Goal: Task Accomplishment & Management: Use online tool/utility

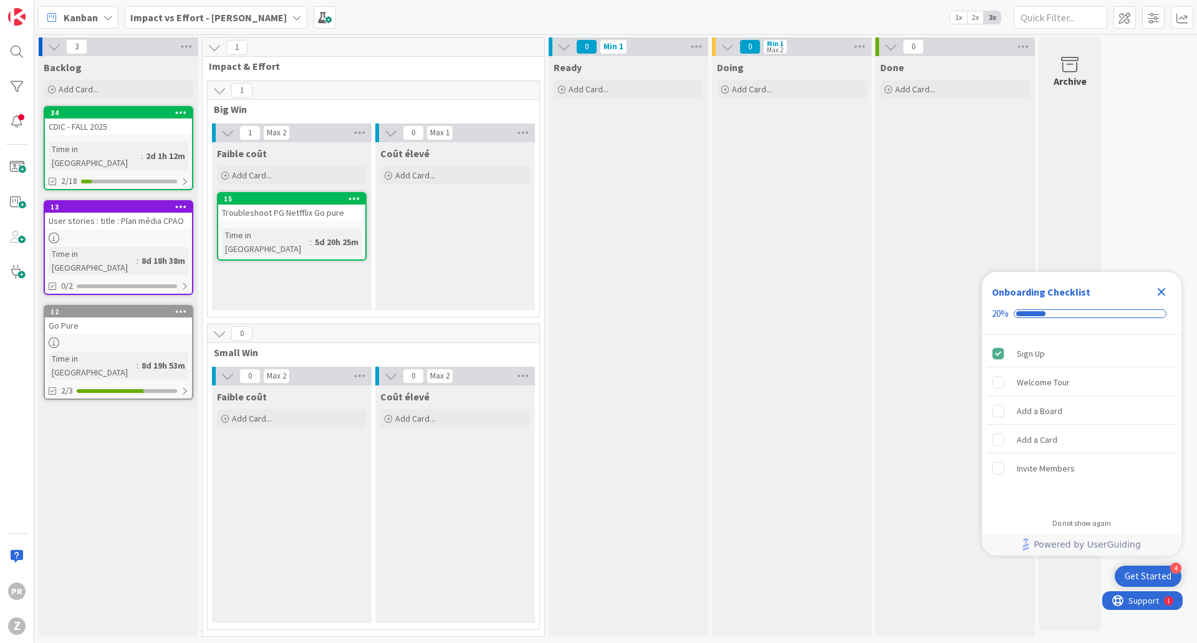
click at [123, 142] on link "34 CDIC - FALL 2025 Time in [GEOGRAPHIC_DATA] : 2d 1h 12m 2/18" at bounding box center [119, 148] width 150 height 84
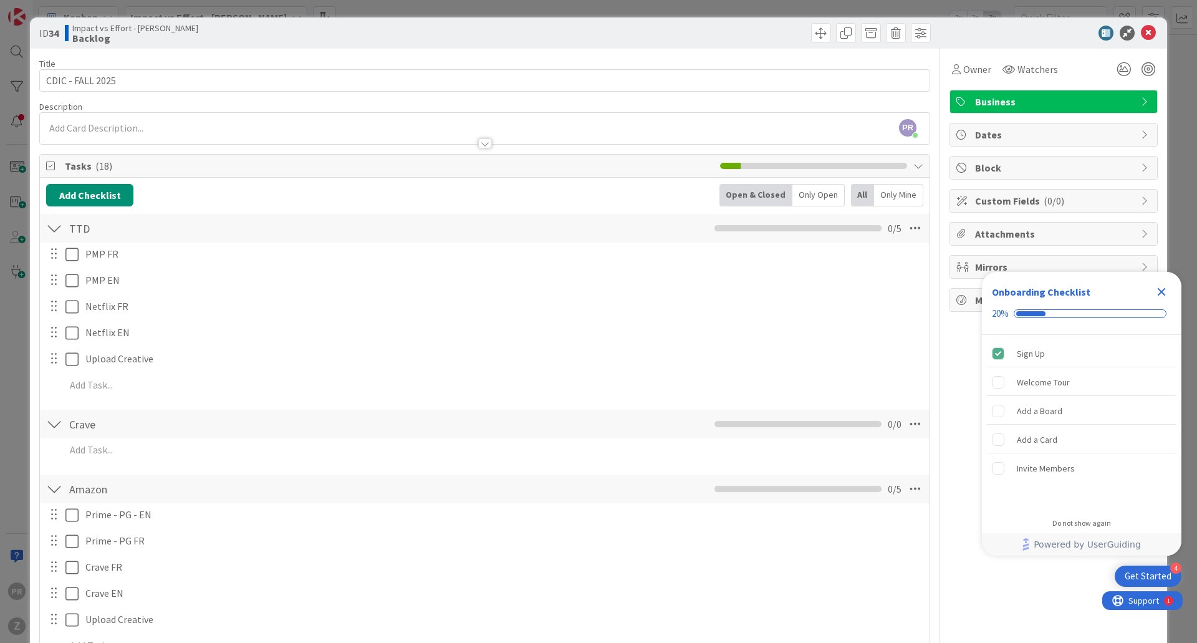
scroll to position [249, 0]
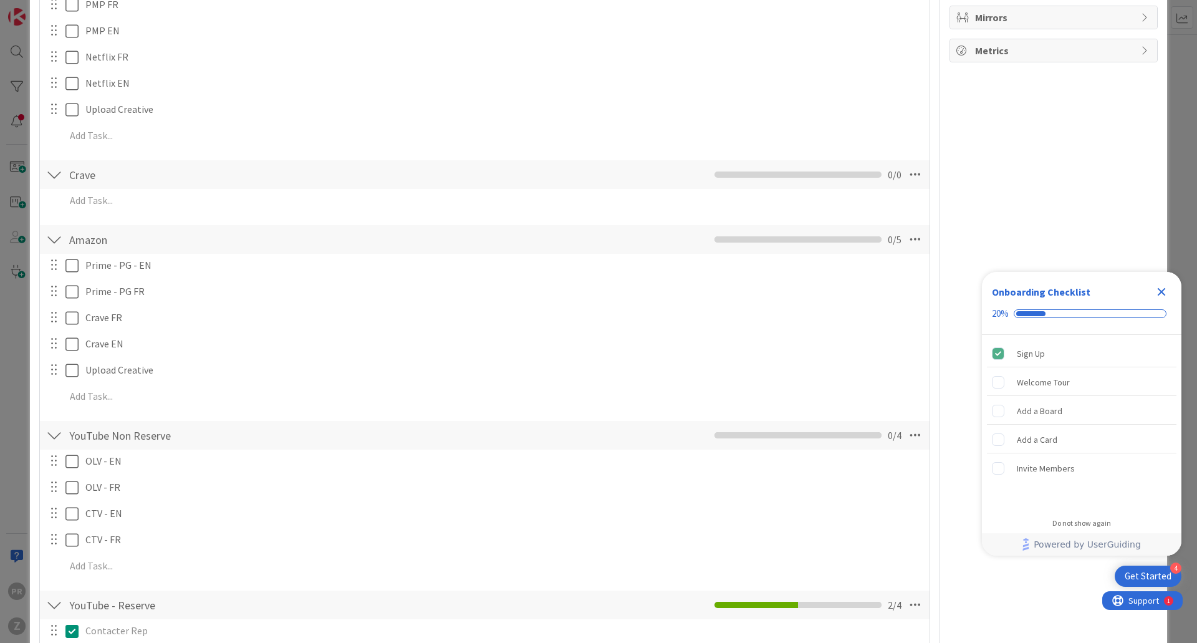
click at [55, 267] on div at bounding box center [54, 265] width 16 height 19
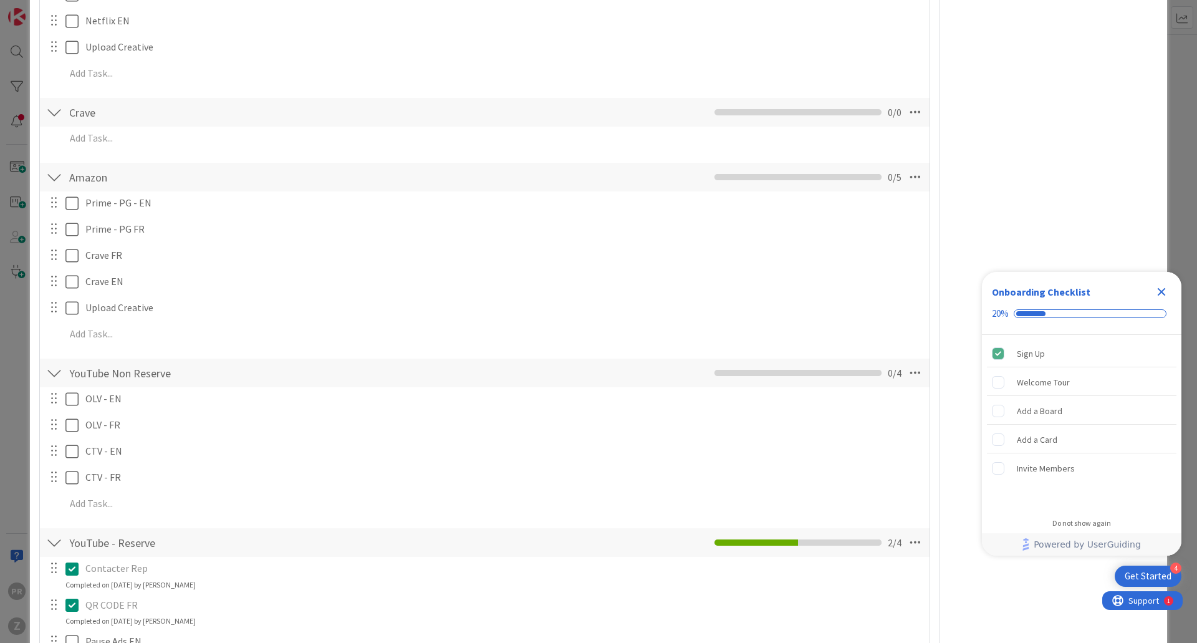
scroll to position [374, 0]
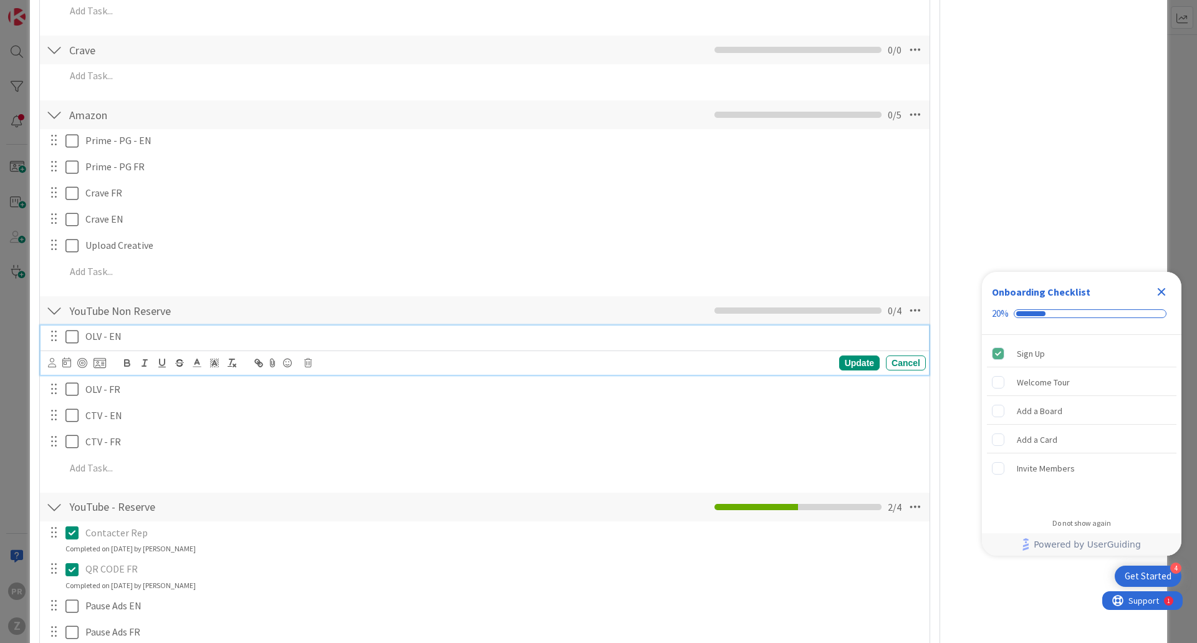
click at [77, 336] on icon at bounding box center [71, 336] width 13 height 15
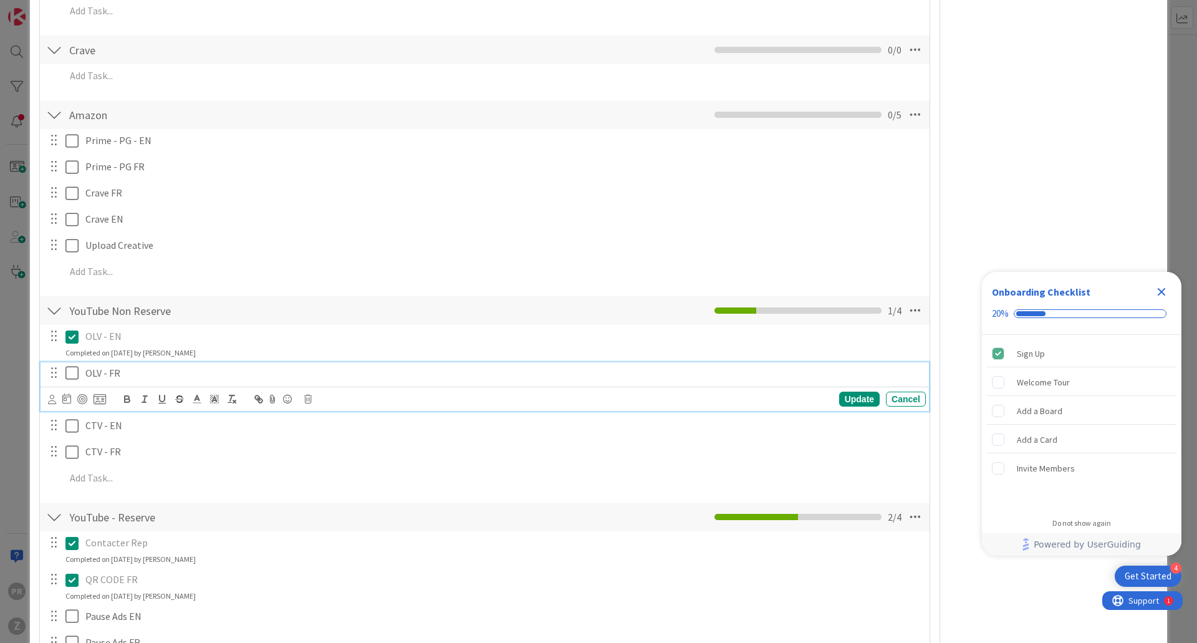
click at [77, 368] on icon at bounding box center [71, 372] width 13 height 15
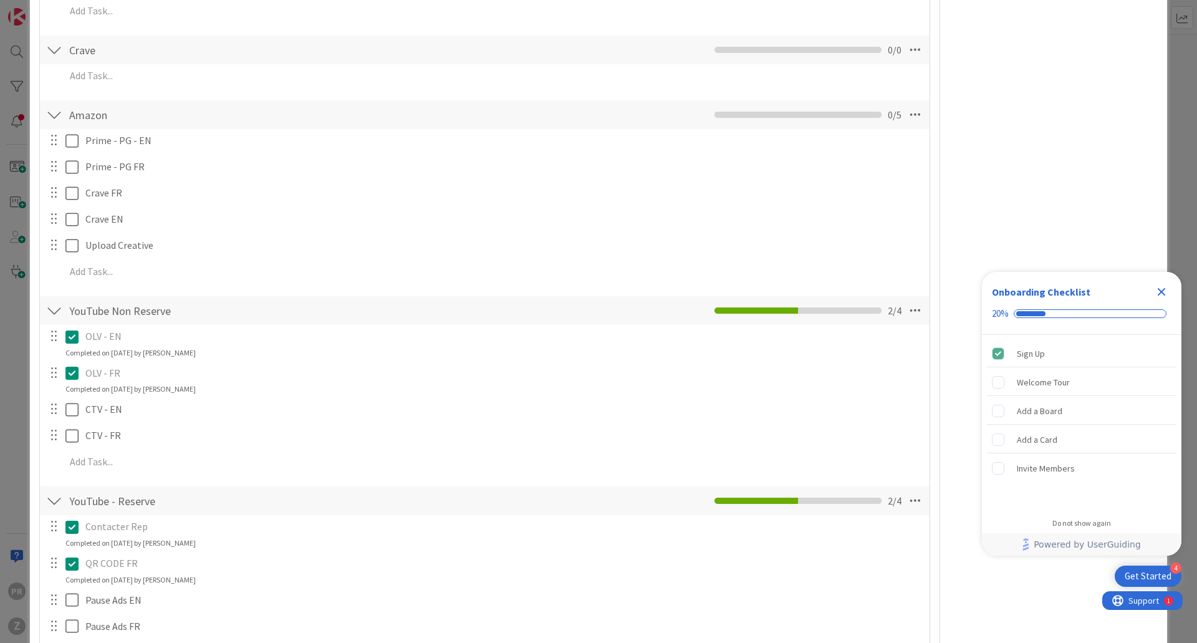
click at [73, 398] on div "OLV - EN Update Cancel Completed on [DATE] by [PERSON_NAME] OLV - FR Update Can…" at bounding box center [484, 401] width 877 height 153
click at [76, 422] on div "OLV - EN Update Cancel Completed on [DATE] by [PERSON_NAME] OLV - FR Update Can…" at bounding box center [484, 401] width 877 height 153
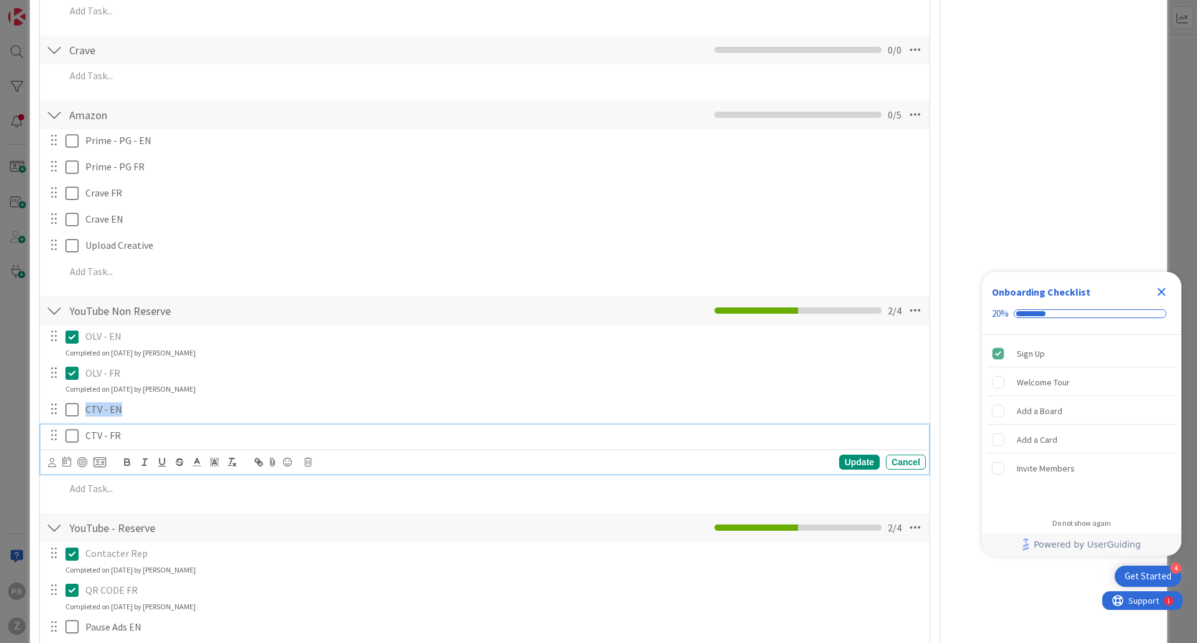
click at [73, 432] on icon at bounding box center [71, 435] width 13 height 15
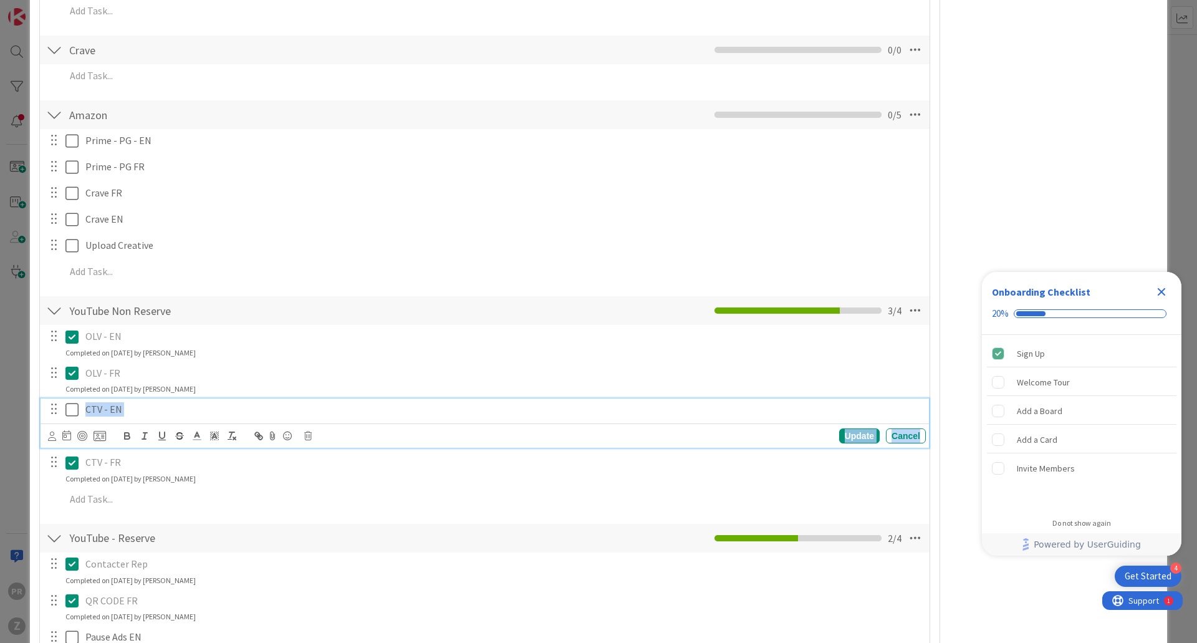
click at [77, 404] on icon at bounding box center [71, 409] width 13 height 15
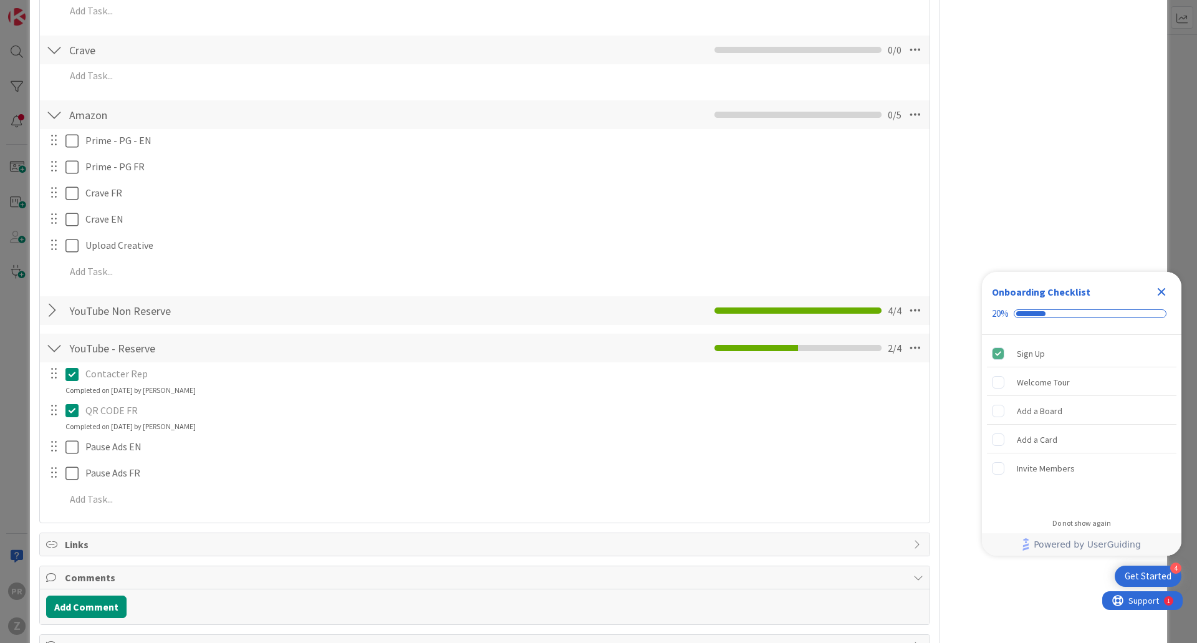
click at [176, 534] on div "Links" at bounding box center [485, 544] width 890 height 22
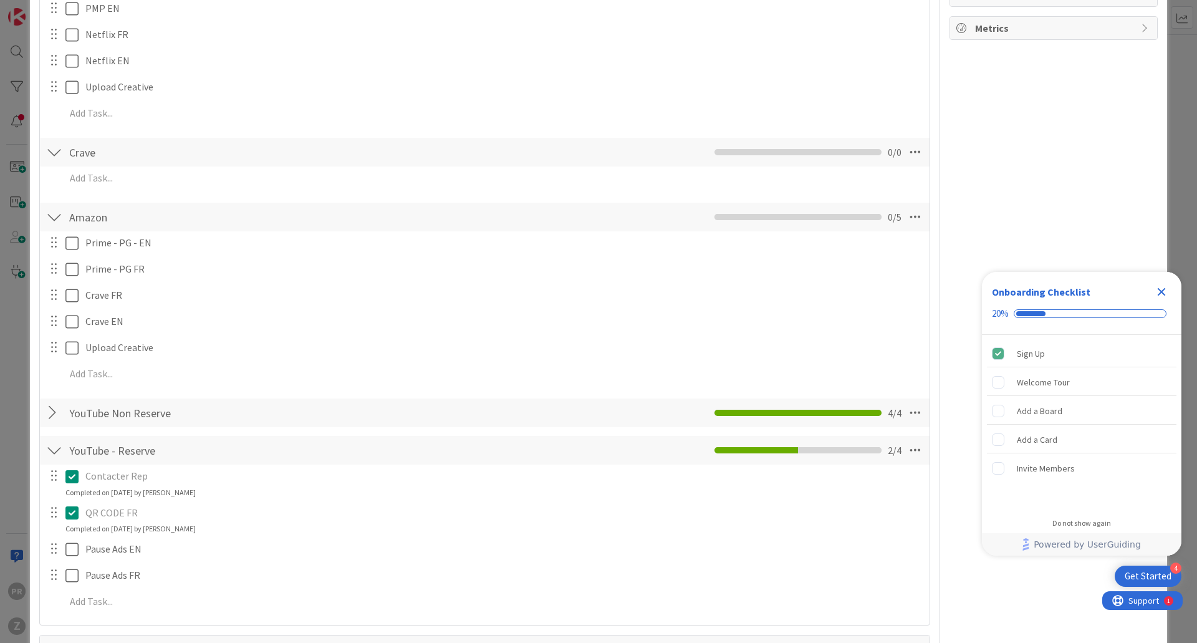
scroll to position [62, 0]
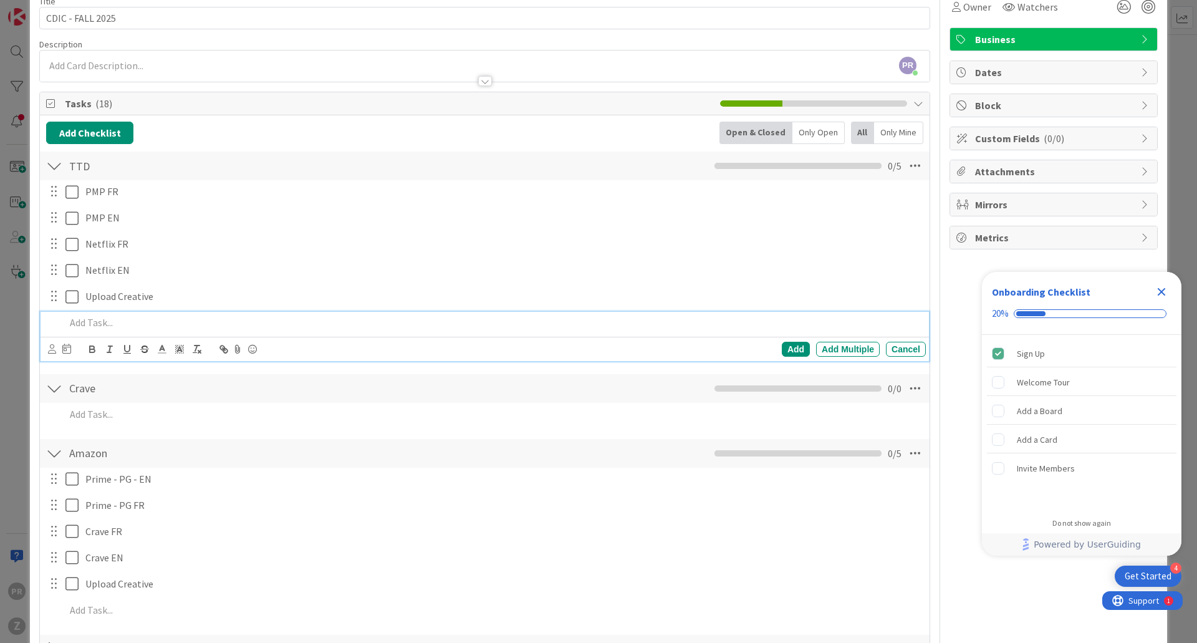
click at [105, 317] on p at bounding box center [493, 323] width 856 height 14
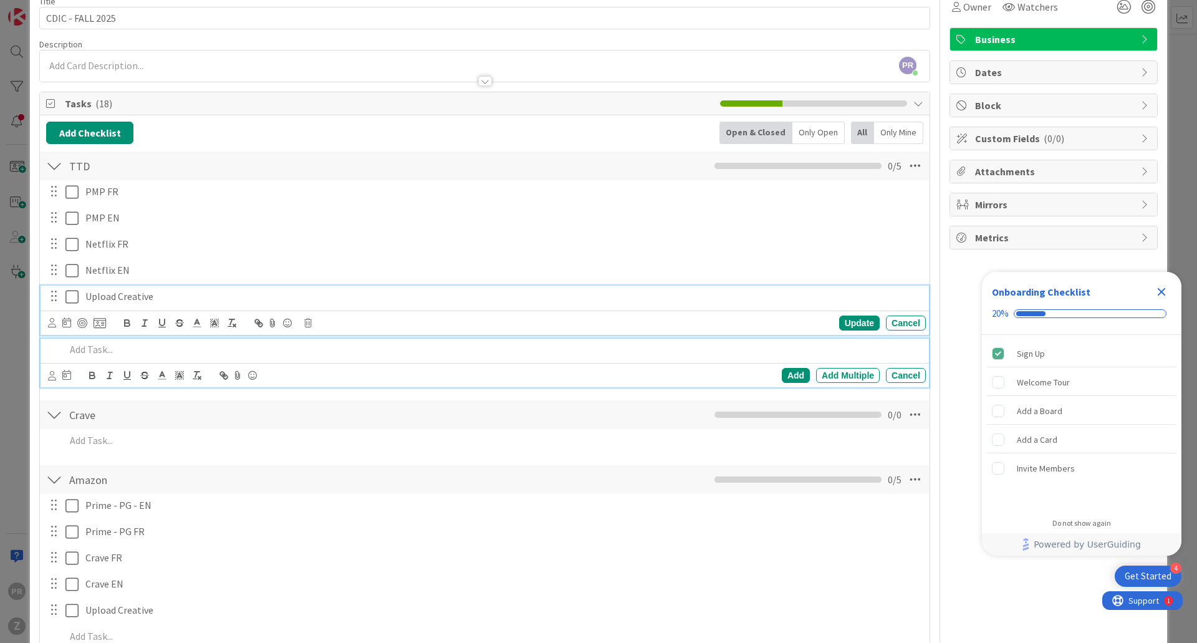
click at [73, 295] on div "Upload Creative Update Cancel" at bounding box center [485, 310] width 889 height 49
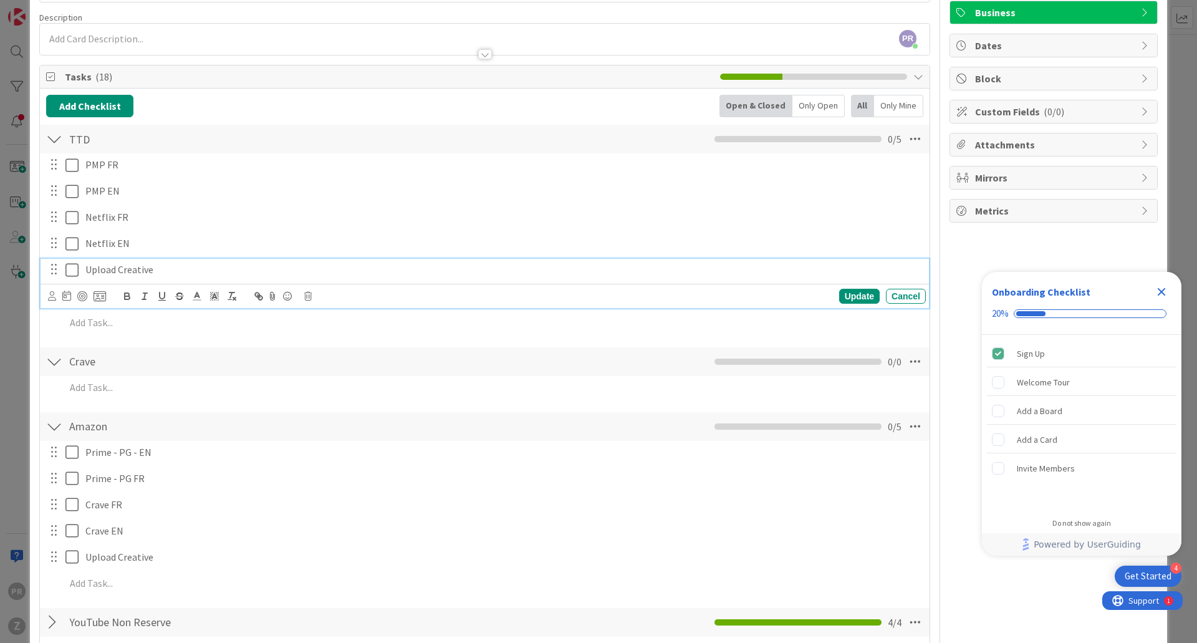
click at [69, 273] on icon at bounding box center [71, 270] width 13 height 15
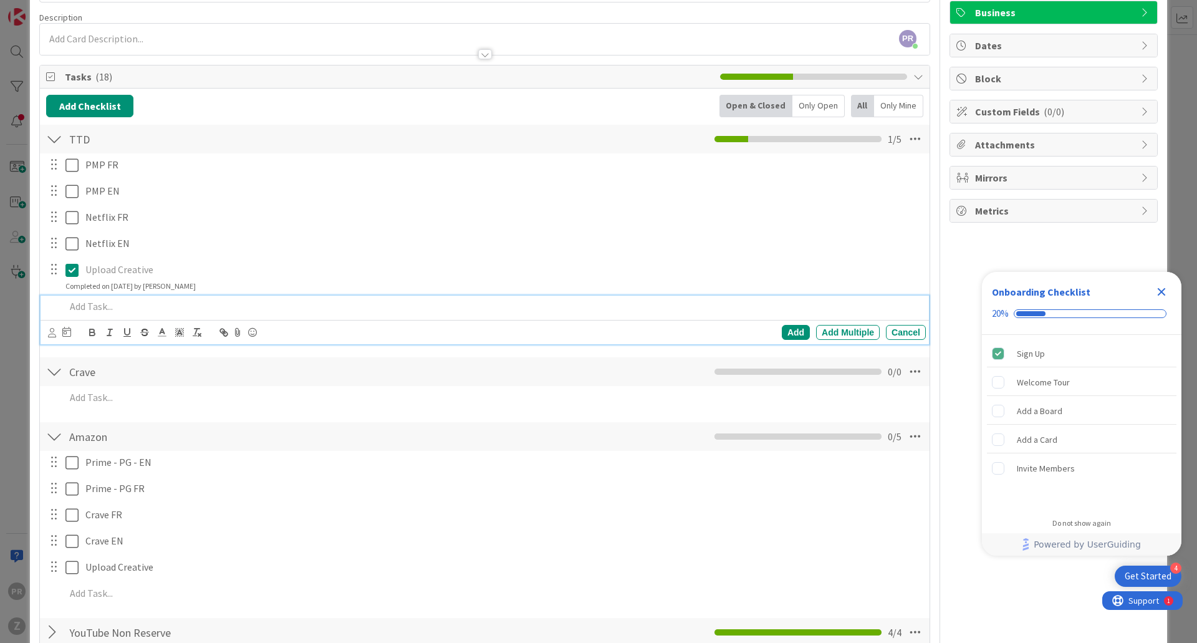
click at [105, 307] on p at bounding box center [493, 306] width 856 height 14
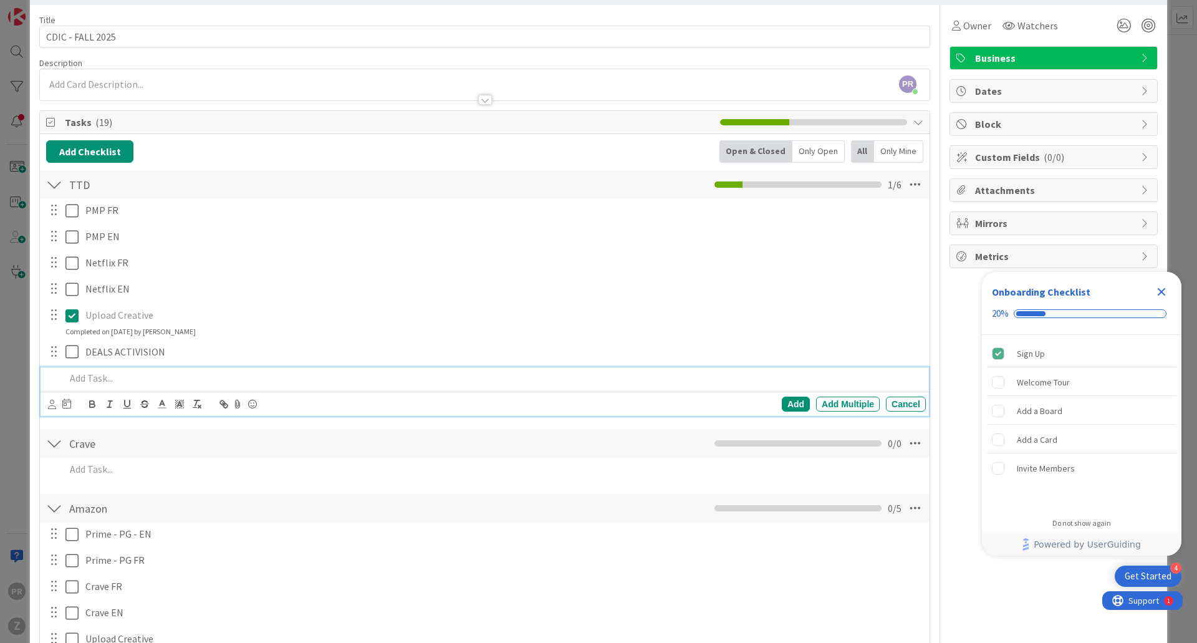
scroll to position [0, 0]
